Goal: Transaction & Acquisition: Book appointment/travel/reservation

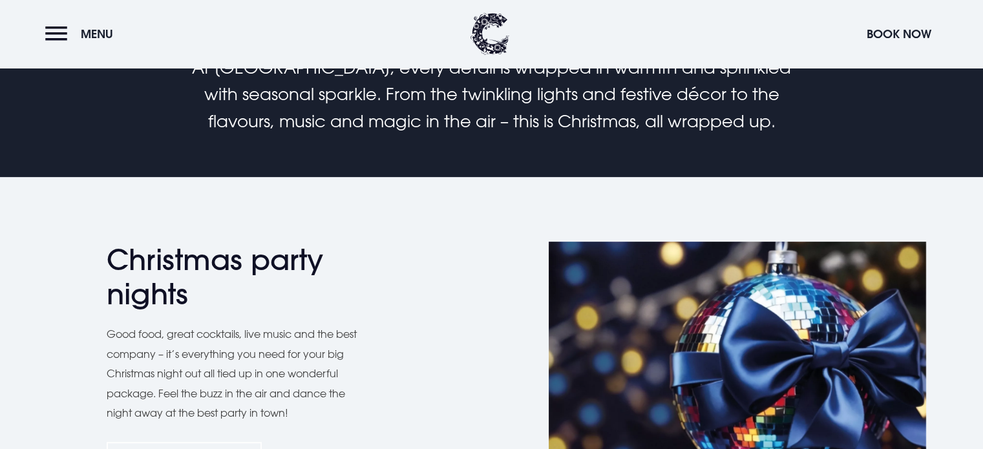
scroll to position [582, 0]
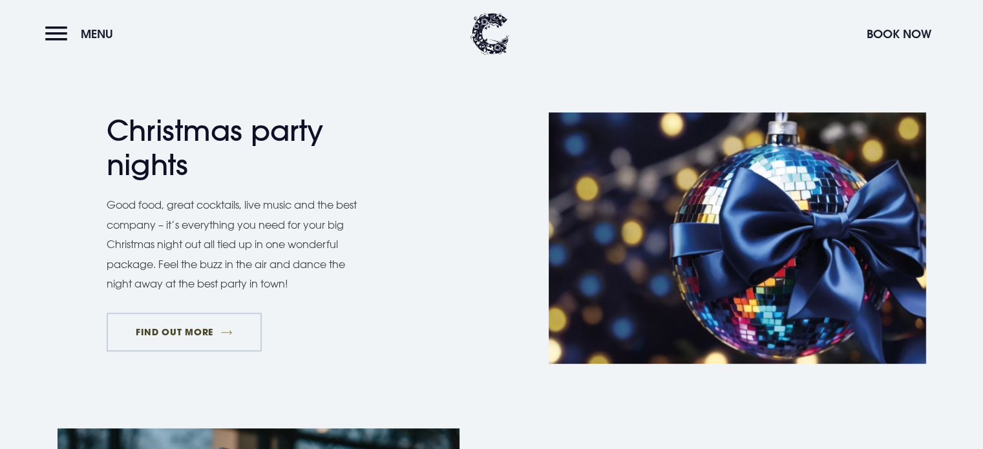
click at [230, 332] on link "FIND OUT MORE" at bounding box center [185, 332] width 156 height 39
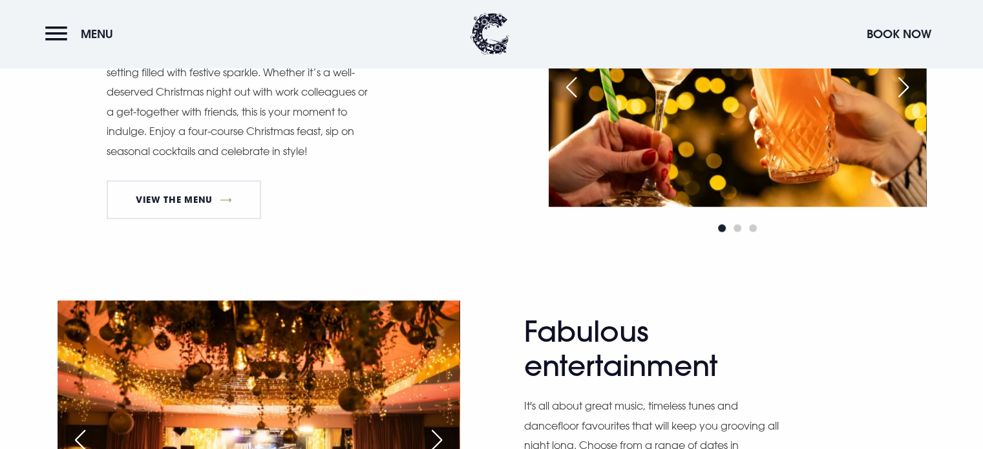
scroll to position [582, 0]
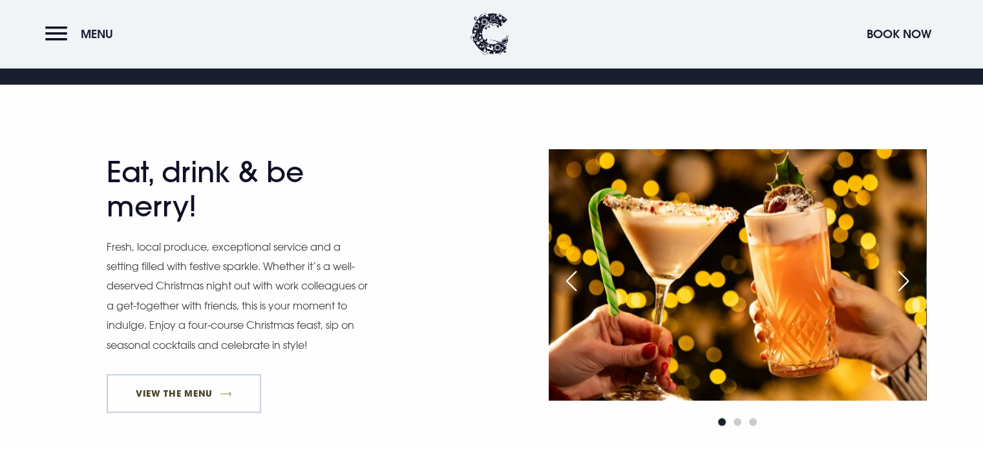
click at [187, 392] on link "View The Menu" at bounding box center [184, 393] width 155 height 39
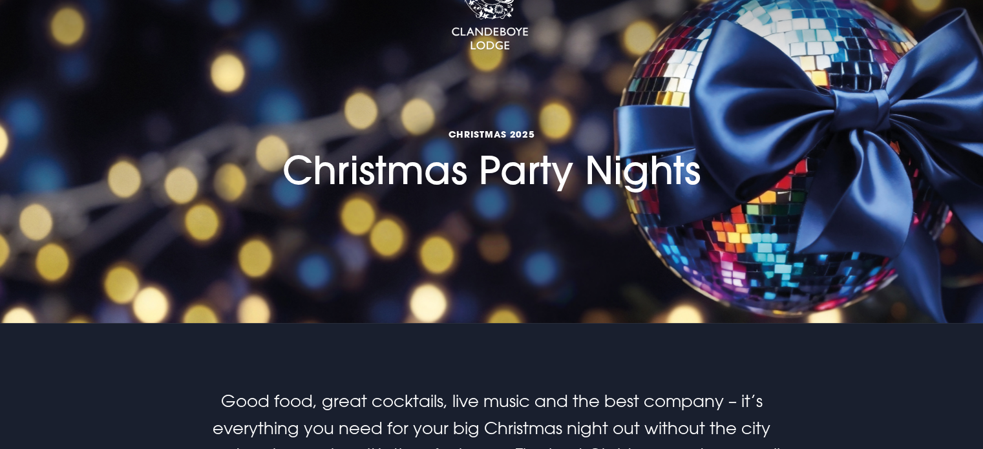
scroll to position [0, 0]
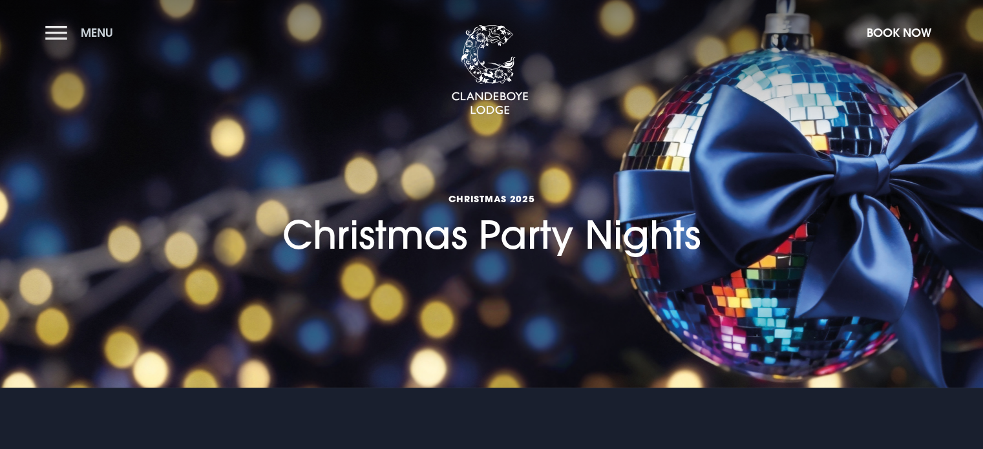
click at [59, 30] on button "Menu" at bounding box center [82, 33] width 74 height 28
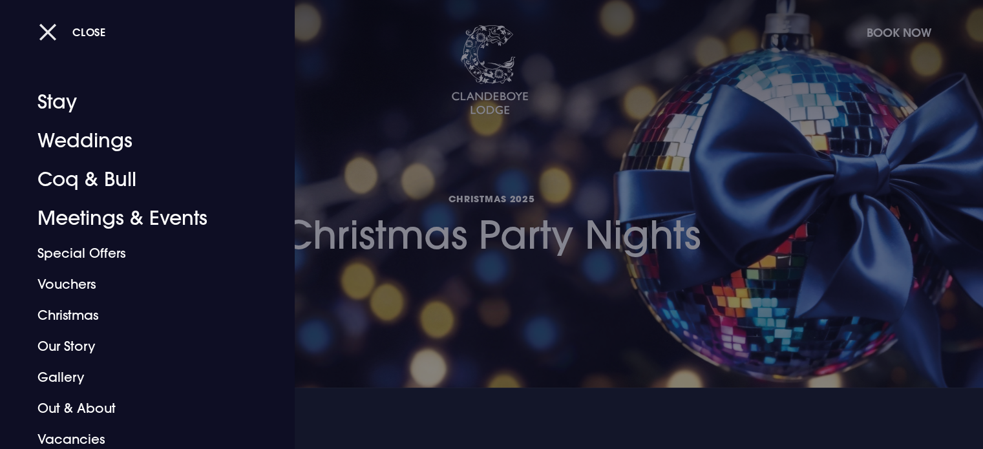
click at [74, 29] on span "Close" at bounding box center [89, 32] width 34 height 14
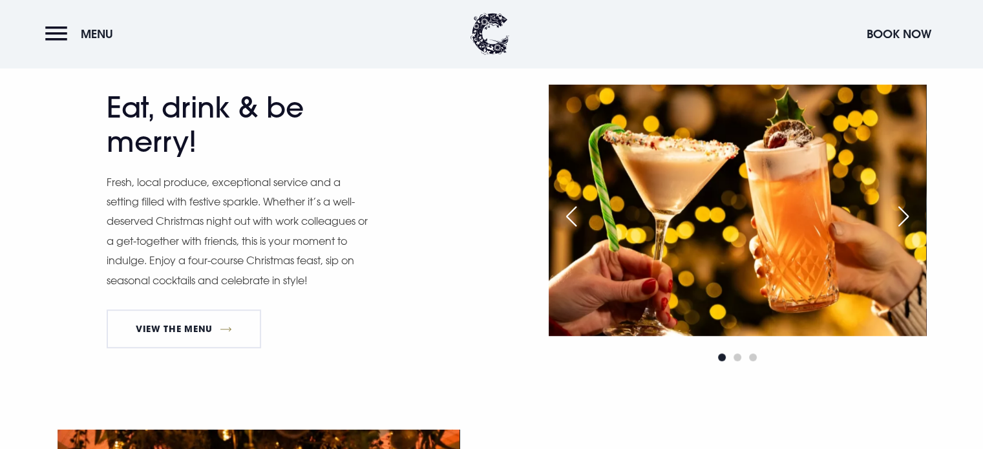
scroll to position [711, 0]
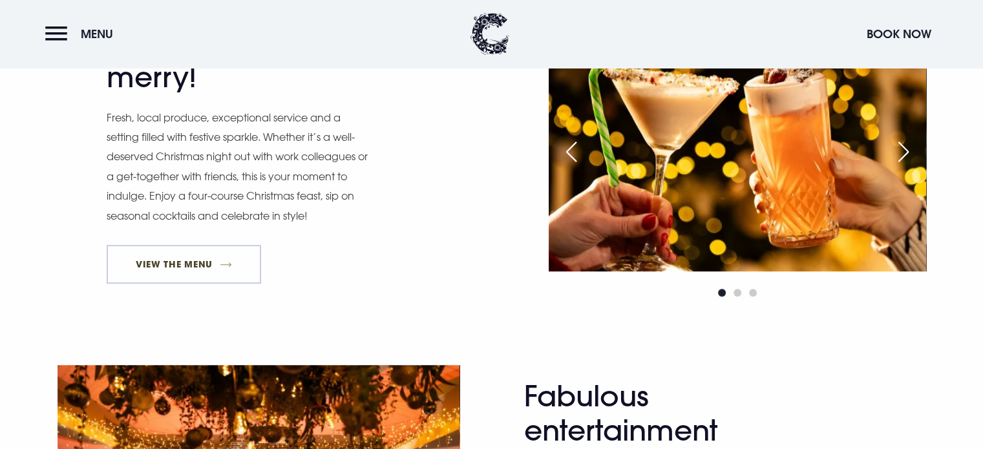
click at [204, 260] on link "View The Menu" at bounding box center [184, 264] width 155 height 39
